Goal: Information Seeking & Learning: Learn about a topic

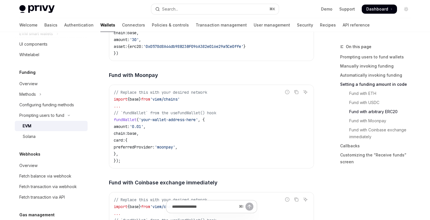
scroll to position [1028, 0]
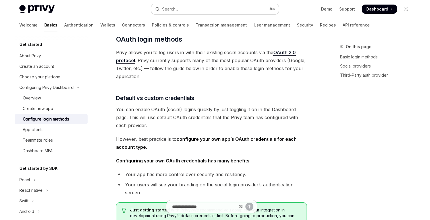
click at [181, 10] on button "Search... ⌘ K" at bounding box center [214, 9] width 127 height 10
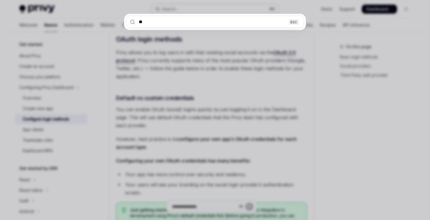
type input "***"
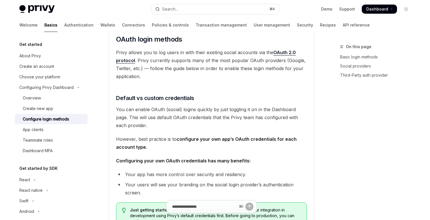
type textarea "*"
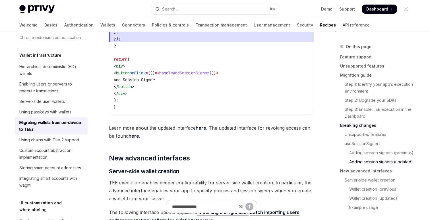
scroll to position [1348, 0]
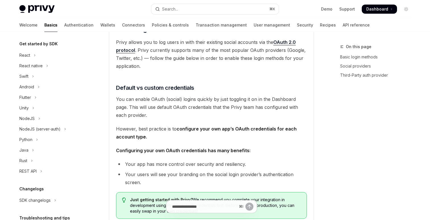
scroll to position [128, 0]
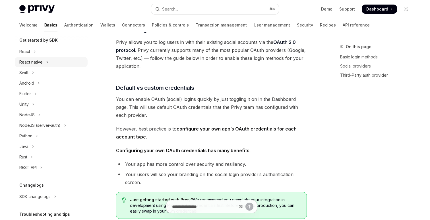
click at [40, 64] on div "React native" at bounding box center [30, 62] width 23 height 7
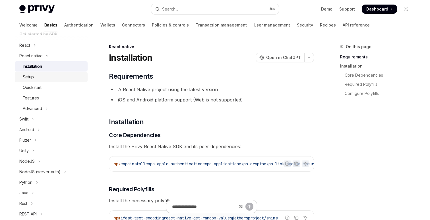
scroll to position [136, 0]
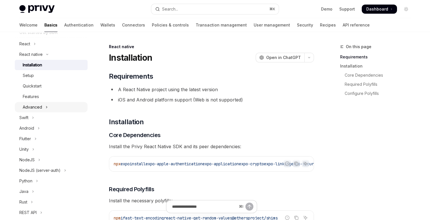
click at [37, 106] on div "Advanced" at bounding box center [32, 107] width 19 height 7
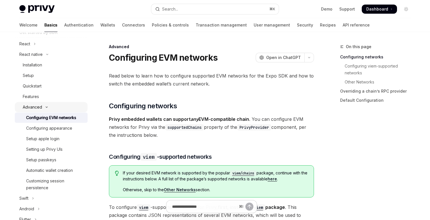
scroll to position [304, 0]
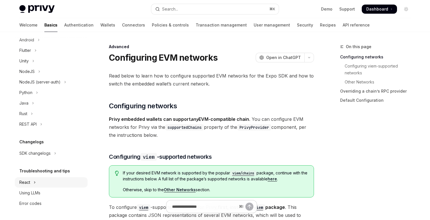
click at [36, 181] on icon "Toggle React section" at bounding box center [35, 182] width 2 height 7
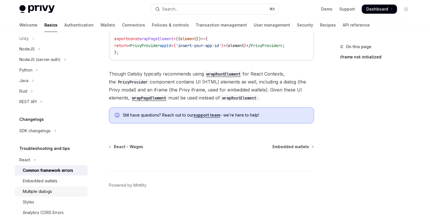
scroll to position [327, 0]
click at [31, 129] on div "SDK changelogs" at bounding box center [34, 130] width 31 height 7
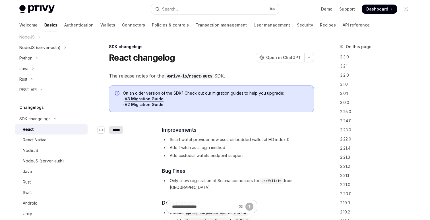
scroll to position [29, 0]
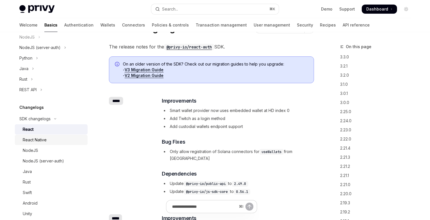
click at [44, 139] on div "React Native" at bounding box center [35, 139] width 24 height 7
type textarea "*"
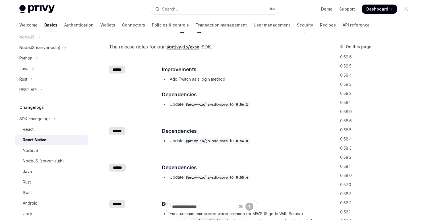
scroll to position [9, 0]
